Goal: Submit feedback/report problem

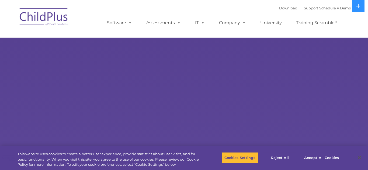
select select "MEDIUM"
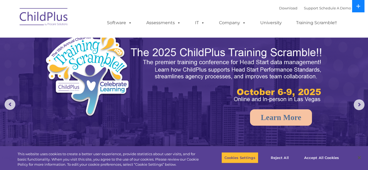
click at [355, 8] on button at bounding box center [358, 6] width 12 height 12
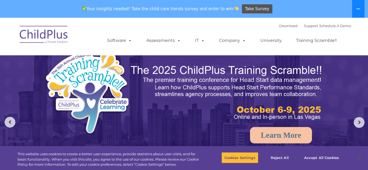
click at [355, 8] on button at bounding box center [358, 9] width 12 height 18
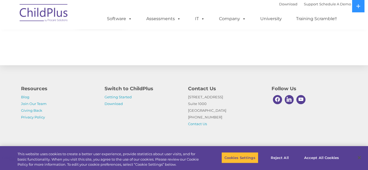
scroll to position [636, 0]
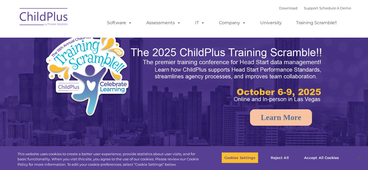
select select "MEDIUM"
click at [358, 7] on icon at bounding box center [358, 6] width 4 height 4
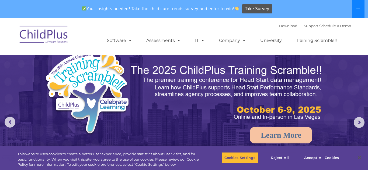
click at [358, 7] on icon at bounding box center [358, 9] width 4 height 4
